Goal: Transaction & Acquisition: Obtain resource

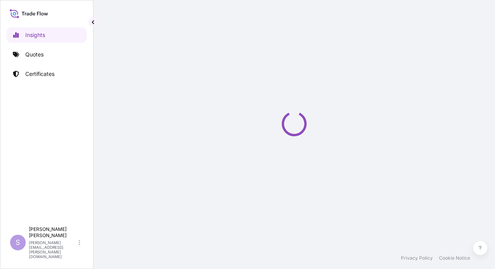
select select "2025"
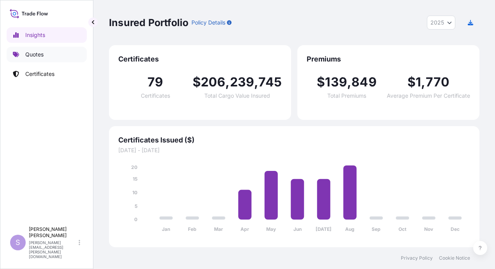
click at [34, 52] on p "Quotes" at bounding box center [34, 55] width 18 height 8
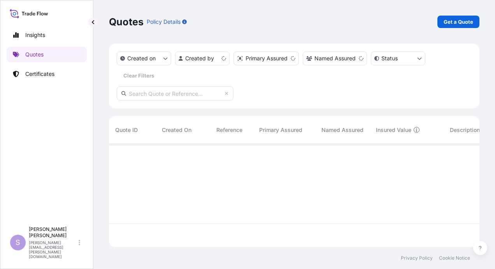
scroll to position [102, 365]
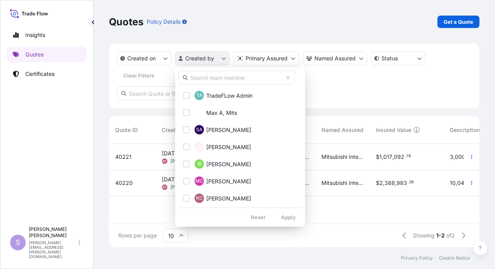
click at [196, 61] on html "Insights Quotes Certificates S [PERSON_NAME] [PERSON_NAME][EMAIL_ADDRESS][PERSO…" at bounding box center [247, 134] width 495 height 269
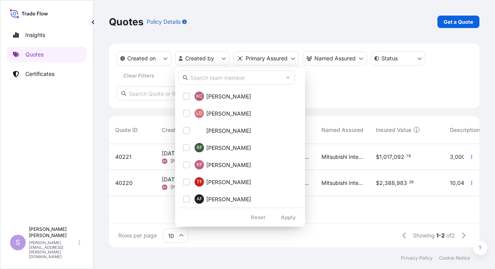
scroll to position [195, 0]
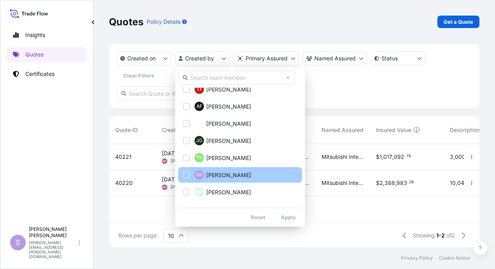
click at [184, 176] on div "Select Option" at bounding box center [186, 174] width 7 height 7
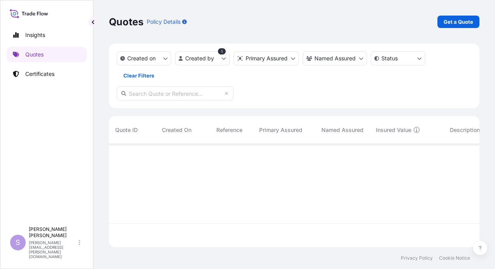
scroll to position [125, 365]
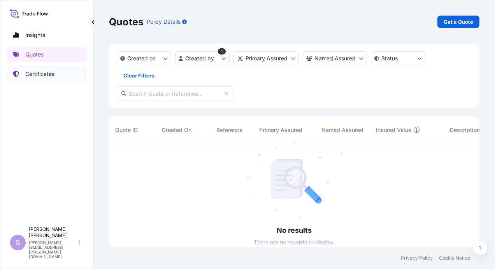
click at [35, 73] on p "Certificates" at bounding box center [39, 74] width 29 height 8
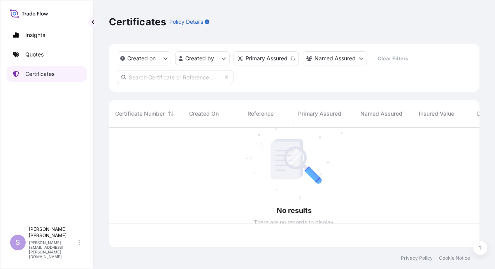
scroll to position [118, 365]
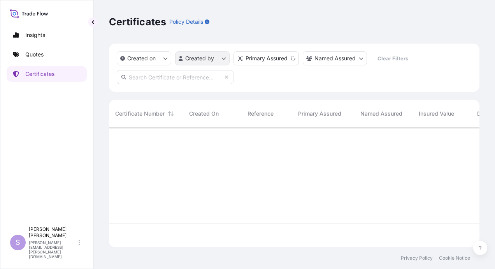
click at [204, 60] on html "Insights Quotes Certificates S [PERSON_NAME] [PERSON_NAME][EMAIL_ADDRESS][PERSO…" at bounding box center [247, 134] width 495 height 269
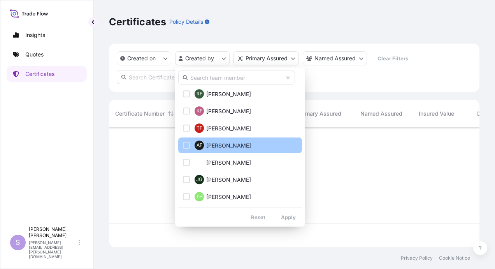
scroll to position [234, 0]
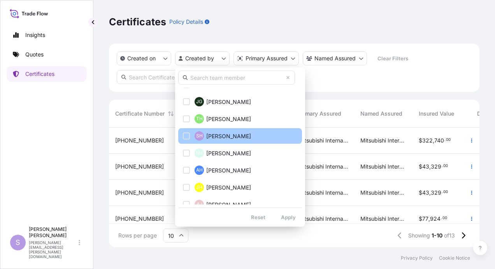
click at [184, 137] on div "Select Option" at bounding box center [186, 135] width 7 height 7
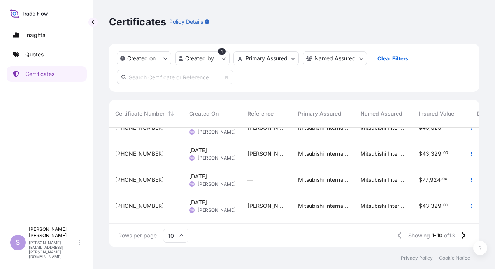
scroll to position [78, 0]
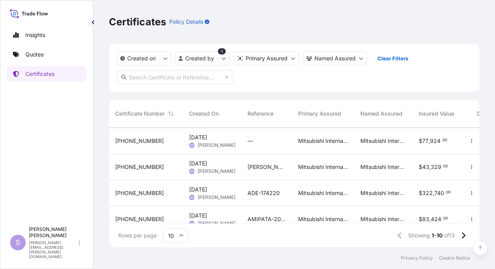
click at [131, 141] on span "[PHONE_NUMBER]" at bounding box center [139, 141] width 49 height 8
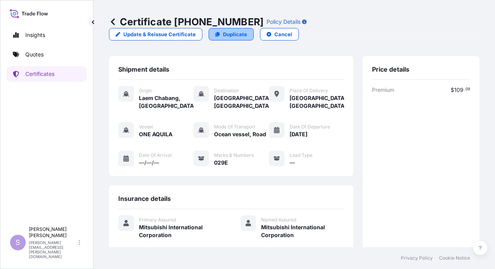
click at [247, 30] on p "Duplicate" at bounding box center [235, 34] width 24 height 8
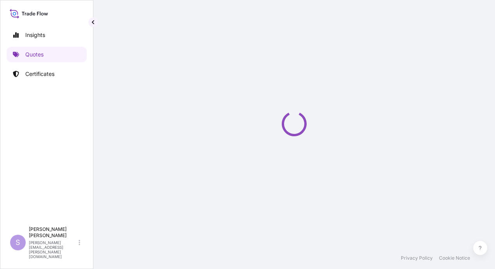
select select "Ocean Vessel"
select select "Road / [GEOGRAPHIC_DATA]"
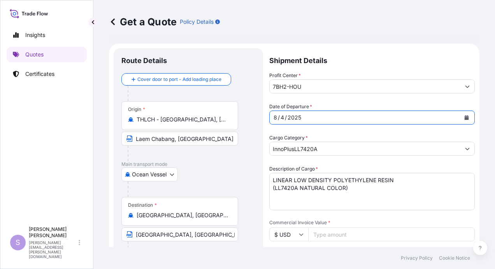
click at [309, 115] on div "[DATE]" at bounding box center [365, 118] width 191 height 14
click at [284, 118] on div "4" at bounding box center [282, 117] width 5 height 9
click at [283, 118] on div "4" at bounding box center [282, 117] width 5 height 9
click at [284, 117] on div "4" at bounding box center [282, 117] width 5 height 9
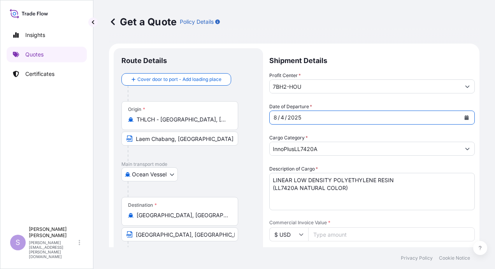
click at [465, 118] on icon "Calendar" at bounding box center [467, 117] width 4 height 5
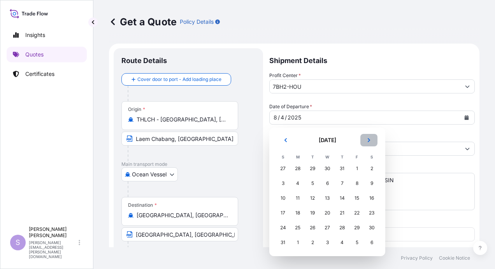
click at [367, 140] on icon "Next" at bounding box center [369, 140] width 5 height 5
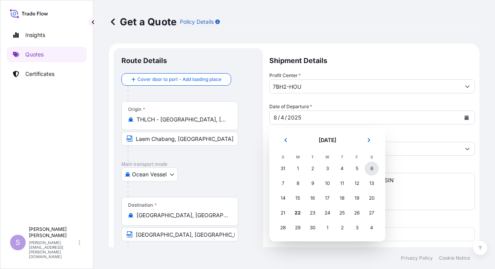
click at [373, 167] on div "6" at bounding box center [372, 169] width 14 height 14
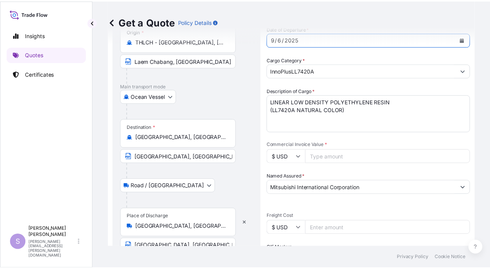
scroll to position [117, 0]
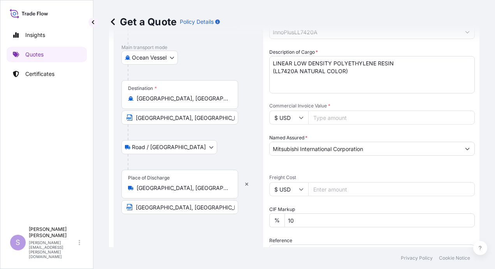
click at [326, 116] on input "Commercial Invoice Value *" at bounding box center [392, 118] width 167 height 14
type input "70840.00"
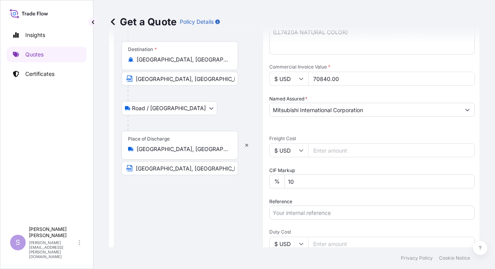
scroll to position [195, 0]
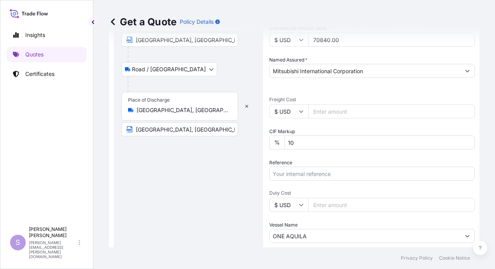
click at [292, 175] on input "Reference" at bounding box center [373, 174] width 206 height 14
click at [313, 171] on input "MIVI-2025-06" at bounding box center [373, 174] width 206 height 14
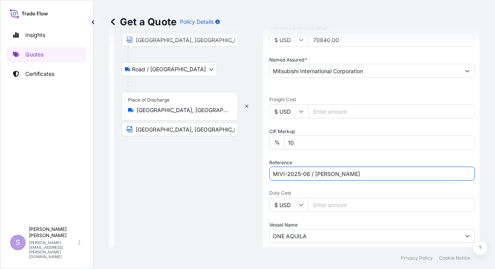
type input "MIVI-2025-06 / [PERSON_NAME]"
click at [330, 205] on input "Duty Cost" at bounding box center [392, 205] width 167 height 14
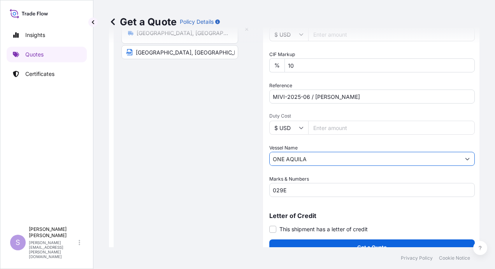
scroll to position [273, 0]
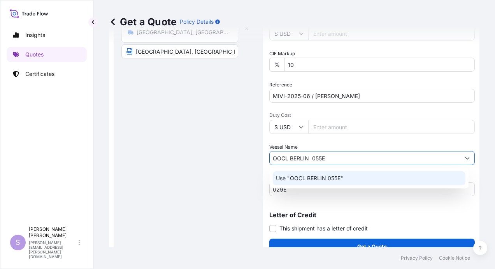
click at [312, 179] on p "Use "OOCL BERLIN 055E"" at bounding box center [309, 179] width 67 height 8
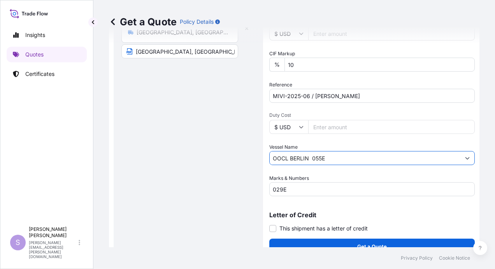
drag, startPoint x: 312, startPoint y: 160, endPoint x: 337, endPoint y: 156, distance: 25.3
click at [337, 156] on input "OOCL BERLIN 055E" at bounding box center [365, 158] width 191 height 14
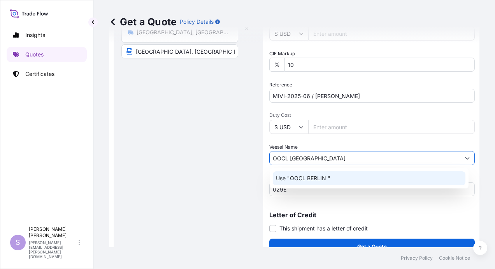
click at [315, 176] on p "Use "OOCL BERLIN "" at bounding box center [303, 179] width 55 height 8
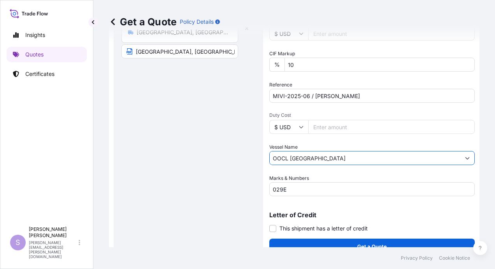
click at [288, 189] on input "029E" at bounding box center [373, 189] width 206 height 14
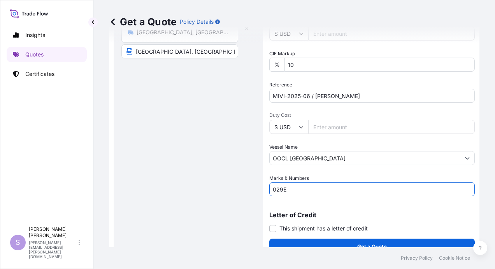
click at [309, 160] on input "OOCL [GEOGRAPHIC_DATA]" at bounding box center [365, 158] width 191 height 14
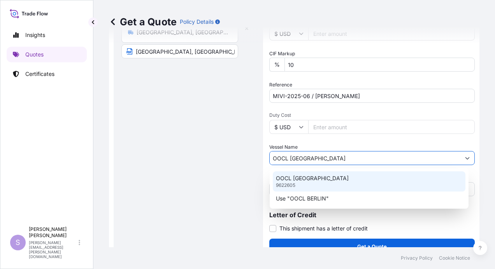
click at [301, 178] on p "OOCL [GEOGRAPHIC_DATA]" at bounding box center [312, 179] width 73 height 8
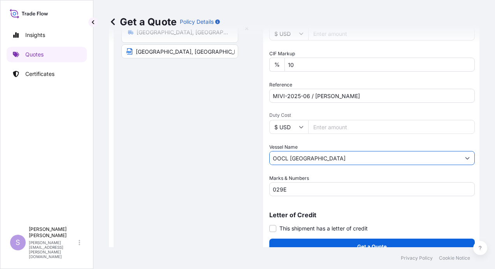
type input "OOCL [GEOGRAPHIC_DATA]"
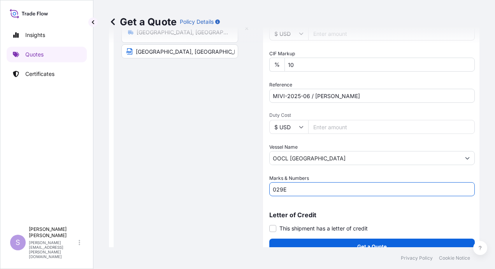
drag, startPoint x: 290, startPoint y: 189, endPoint x: 215, endPoint y: 194, distance: 74.6
click at [215, 194] on form "Route Details Cover door to port - Add loading place Place of loading Road / [G…" at bounding box center [294, 15] width 371 height 488
paste input "SOP (Standard Operating Procedures)"
drag, startPoint x: 376, startPoint y: 190, endPoint x: 230, endPoint y: 201, distance: 146.8
click at [230, 201] on form "Route Details Cover door to port - Add loading place Place of loading Road / [G…" at bounding box center [294, 15] width 371 height 488
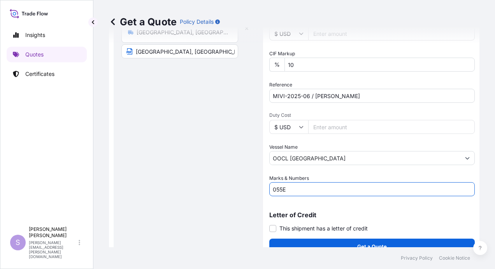
type input "055E"
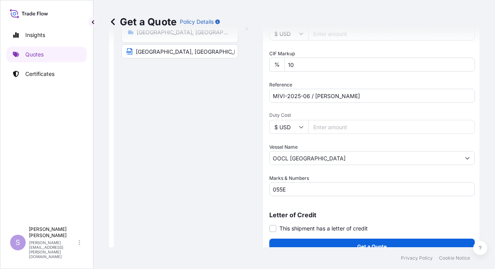
click at [393, 215] on p "Letter of Credit" at bounding box center [373, 215] width 206 height 6
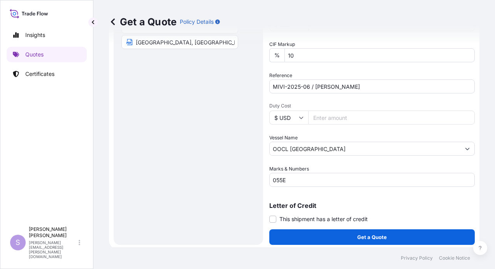
scroll to position [284, 0]
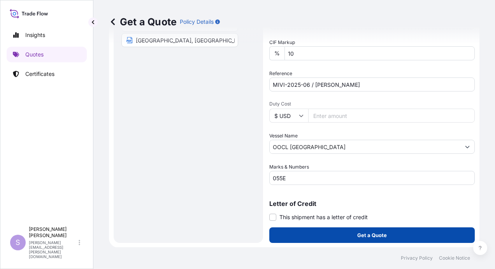
click at [342, 234] on button "Get a Quote" at bounding box center [373, 235] width 206 height 16
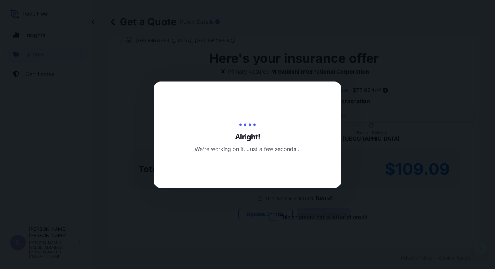
type input "[DATE]"
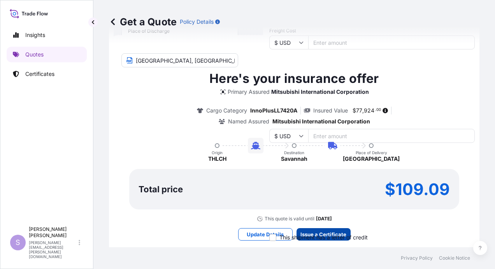
scroll to position [260, 0]
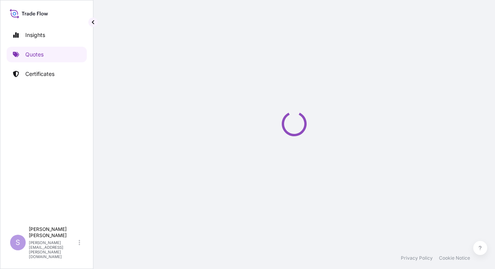
select select "Ocean Vessel"
select select "Road / [GEOGRAPHIC_DATA]"
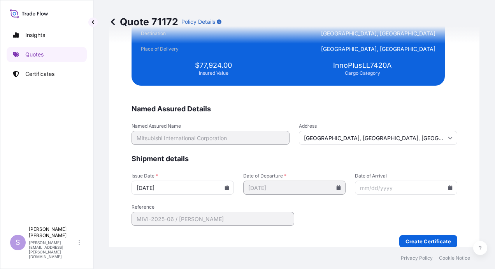
scroll to position [1712, 0]
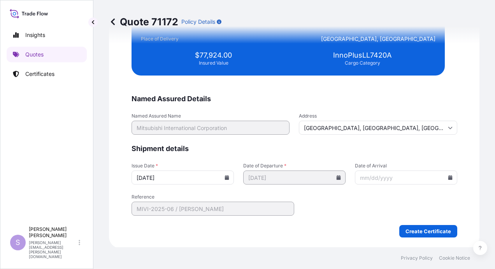
click at [355, 178] on input "Date of Arrival" at bounding box center [406, 178] width 102 height 14
click at [355, 177] on input "Date of Arrival" at bounding box center [406, 178] width 102 height 14
type input "[DATE]"
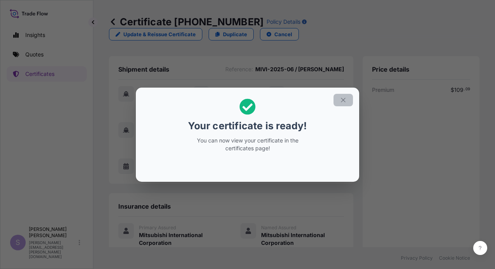
click at [345, 97] on icon "button" at bounding box center [343, 100] width 7 height 7
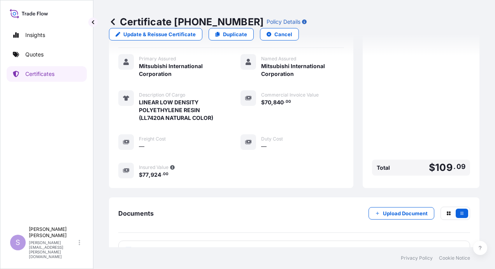
scroll to position [170, 0]
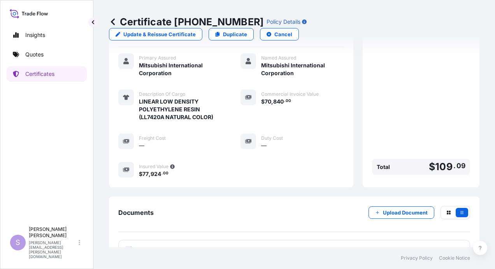
click at [156, 246] on span "Certificate" at bounding box center [153, 250] width 28 height 8
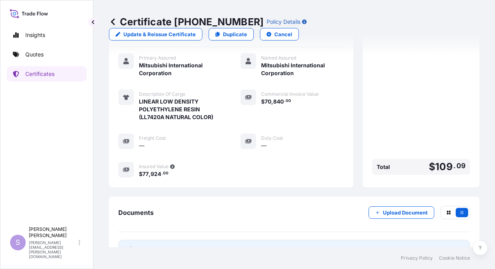
click at [150, 246] on span "Certificate" at bounding box center [153, 250] width 28 height 8
